Goal: Task Accomplishment & Management: Manage account settings

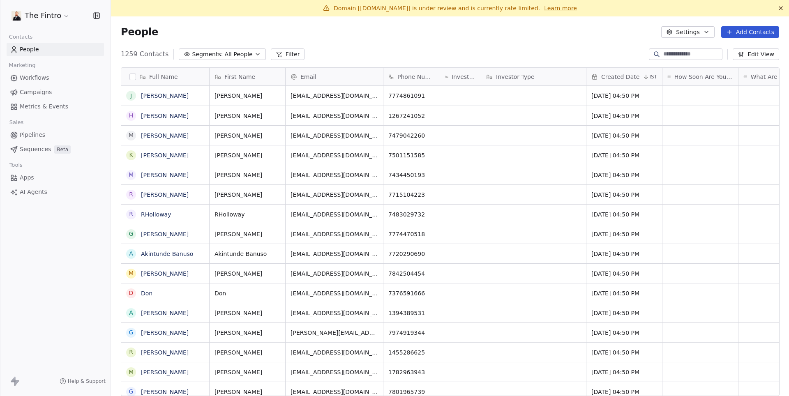
scroll to position [348, 678]
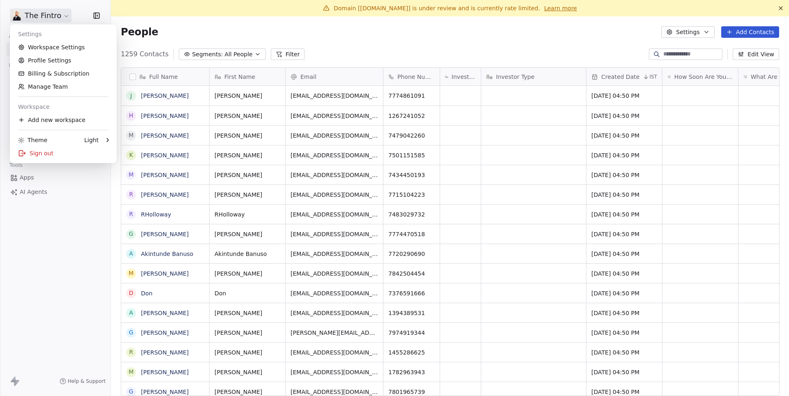
click at [60, 18] on html "The Fintro Contacts People Marketing Workflows Campaigns Metrics & Events Sales…" at bounding box center [394, 198] width 789 height 396
click at [168, 28] on html "The Fintro Contacts People Marketing Workflows Campaigns Metrics & Events Sales…" at bounding box center [394, 198] width 789 height 396
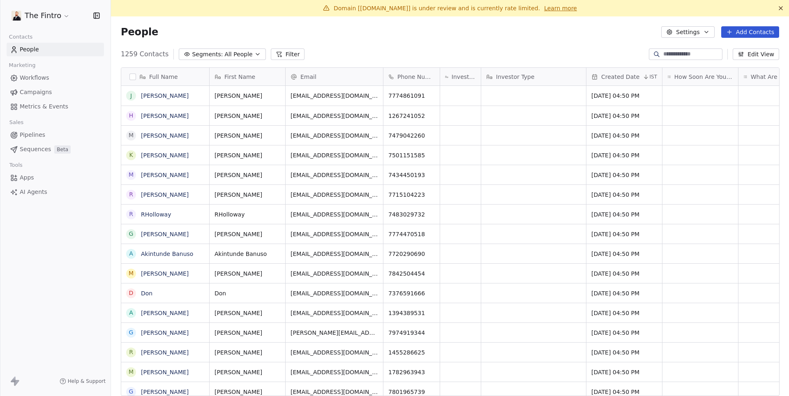
click at [46, 91] on span "Campaigns" at bounding box center [36, 92] width 32 height 9
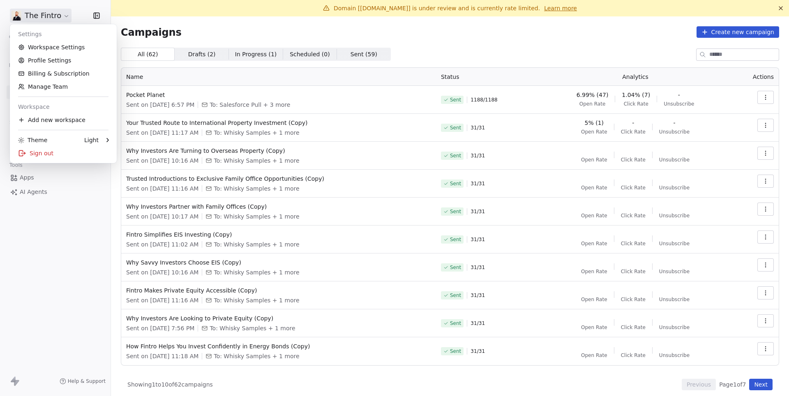
click at [42, 17] on html "The Fintro Contacts People Marketing Workflows Campaigns Metrics & Events Sales…" at bounding box center [394, 198] width 789 height 396
click at [46, 46] on link "Workspace Settings" at bounding box center [63, 47] width 100 height 13
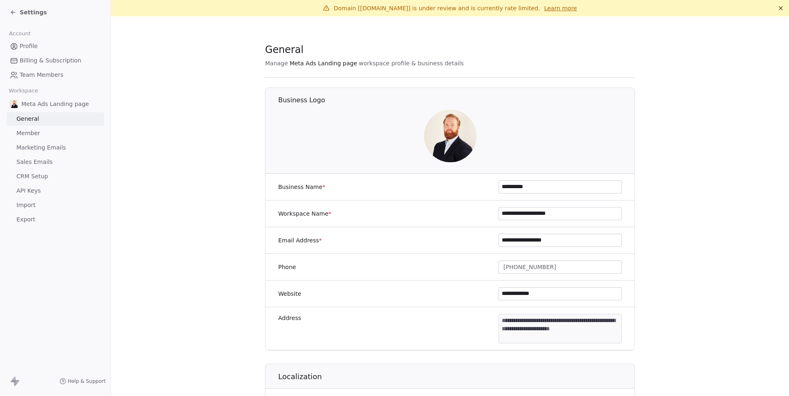
click at [34, 158] on span "Sales Emails" at bounding box center [34, 162] width 36 height 9
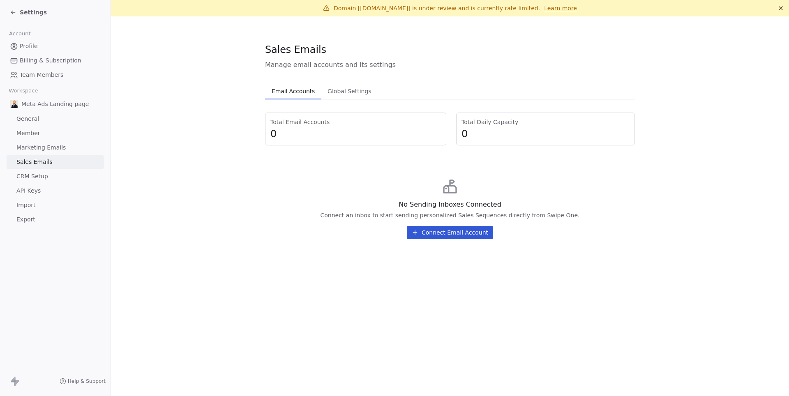
click at [38, 148] on span "Marketing Emails" at bounding box center [40, 147] width 49 height 9
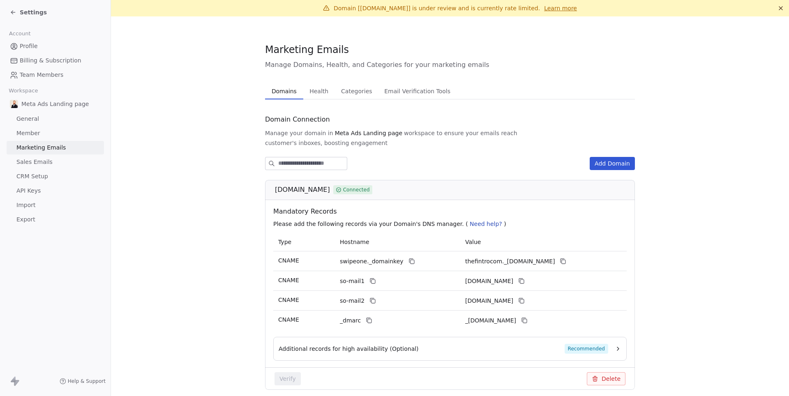
click at [326, 90] on span "Health" at bounding box center [318, 91] width 25 height 12
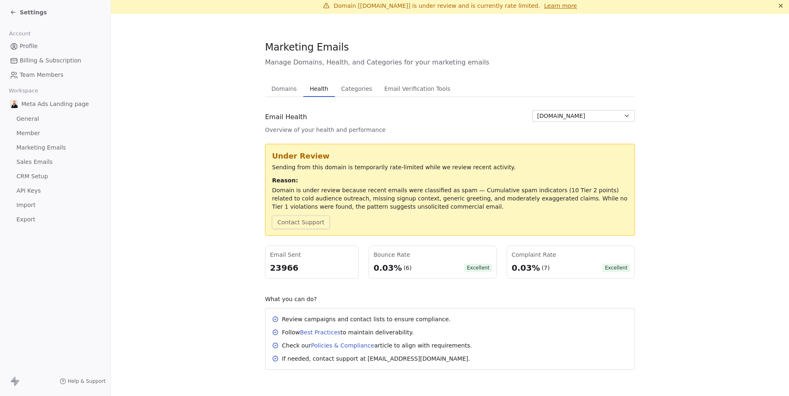
scroll to position [2, 0]
click at [287, 84] on span "Domains" at bounding box center [284, 89] width 32 height 12
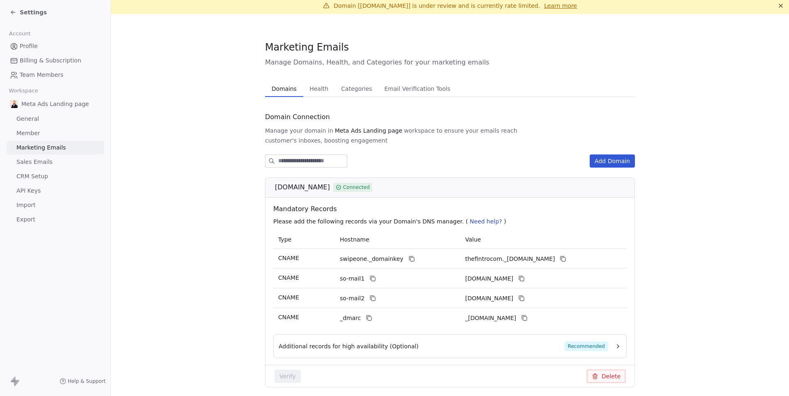
click at [289, 182] on span "[DOMAIN_NAME]" at bounding box center [302, 187] width 55 height 10
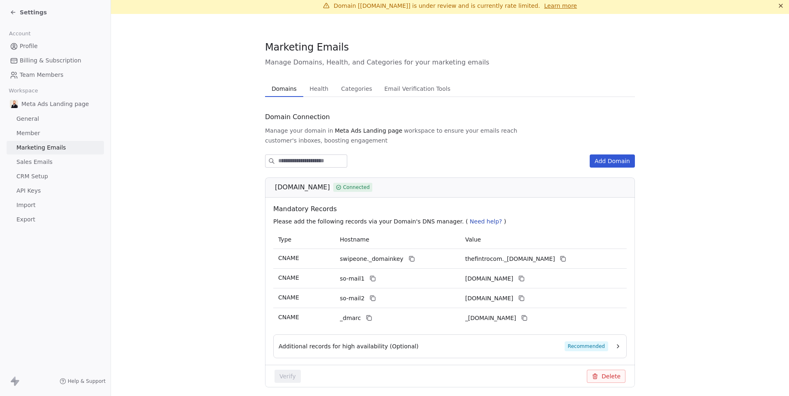
click at [289, 182] on span "[DOMAIN_NAME]" at bounding box center [302, 187] width 55 height 10
copy div "[DOMAIN_NAME]"
click at [38, 17] on div "Settings" at bounding box center [57, 13] width 94 height 12
click at [28, 12] on span "Settings" at bounding box center [33, 12] width 27 height 8
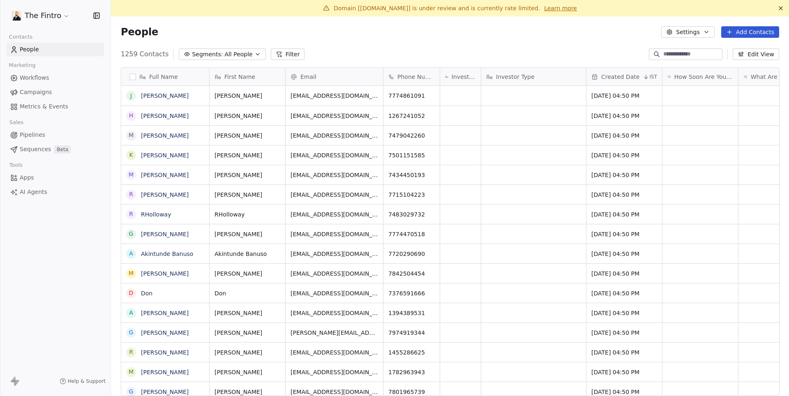
scroll to position [348, 678]
click at [40, 90] on span "Campaigns" at bounding box center [36, 92] width 32 height 9
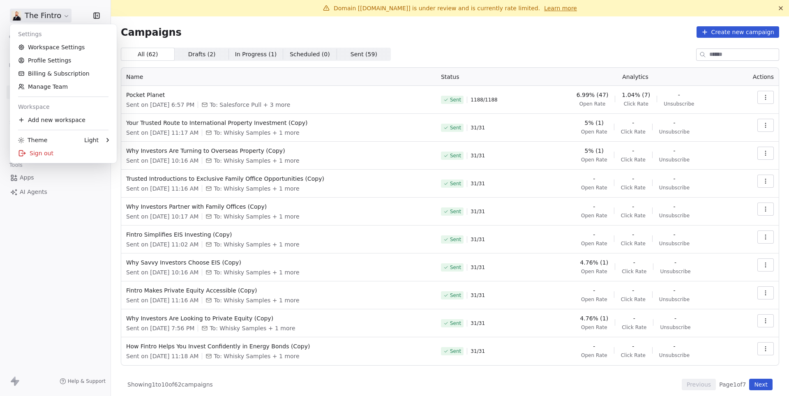
click at [45, 12] on html "The Fintro Contacts People Marketing Workflows Campaigns Metrics & Events Sales…" at bounding box center [394, 198] width 789 height 396
click at [56, 48] on link "Workspace Settings" at bounding box center [63, 47] width 100 height 13
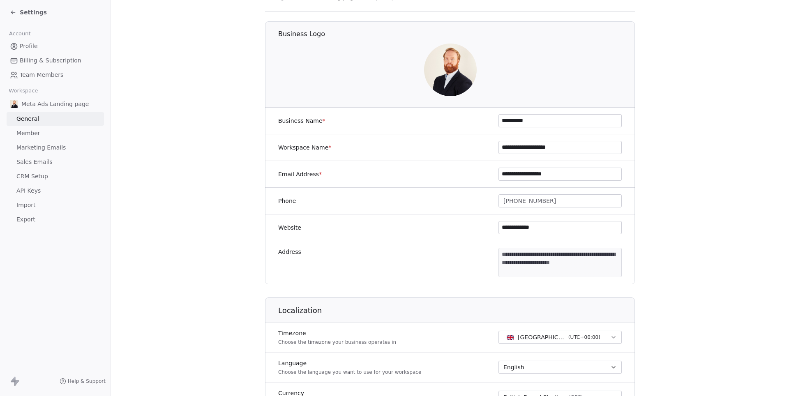
scroll to position [76, 0]
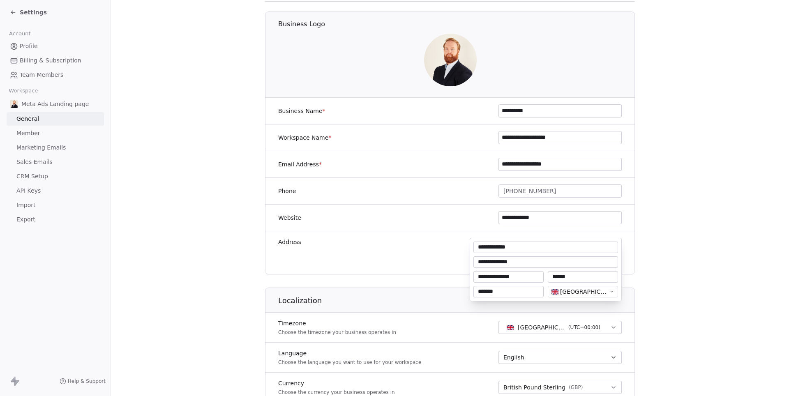
click at [524, 249] on body "**********" at bounding box center [394, 198] width 789 height 396
click at [679, 258] on html "**********" at bounding box center [394, 198] width 789 height 396
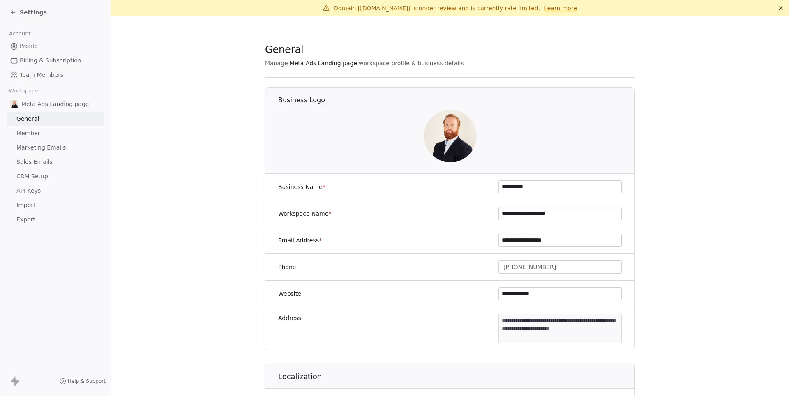
scroll to position [0, 0]
click at [31, 12] on span "Settings" at bounding box center [33, 12] width 27 height 8
